Goal: Information Seeking & Learning: Learn about a topic

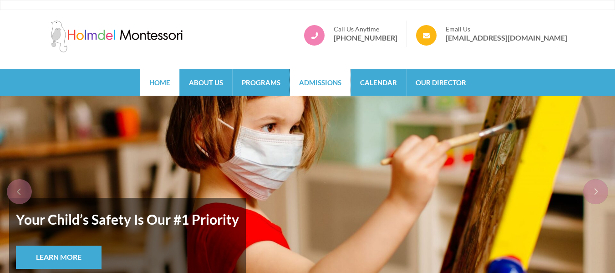
click at [306, 85] on link "Admissions" at bounding box center [320, 82] width 61 height 26
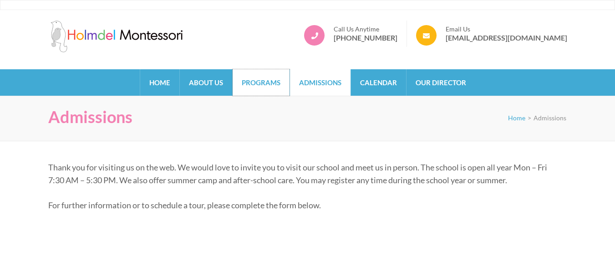
click at [266, 92] on link "Programs" at bounding box center [261, 82] width 57 height 26
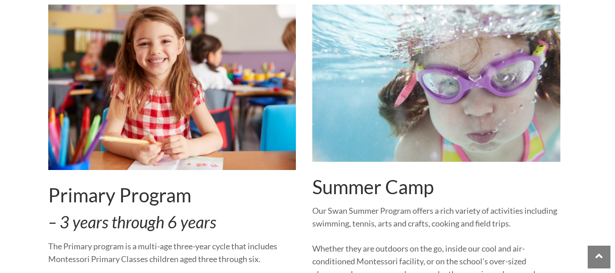
scroll to position [719, 0]
